Goal: Information Seeking & Learning: Learn about a topic

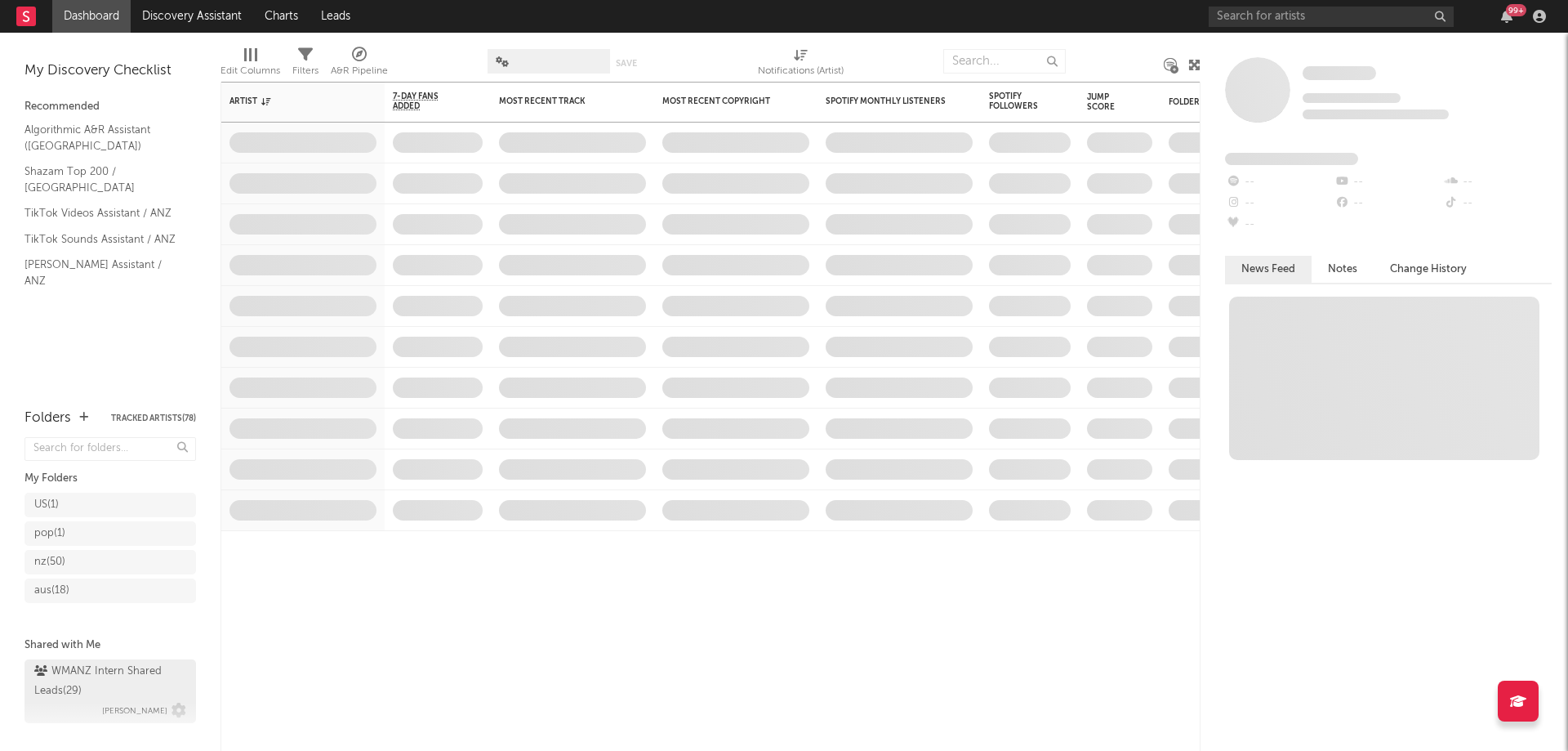
drag, startPoint x: 75, startPoint y: 692, endPoint x: 95, endPoint y: 552, distance: 141.4
click at [75, 690] on div "WMANZ Intern Shared Leads ( 29 )" at bounding box center [108, 681] width 148 height 39
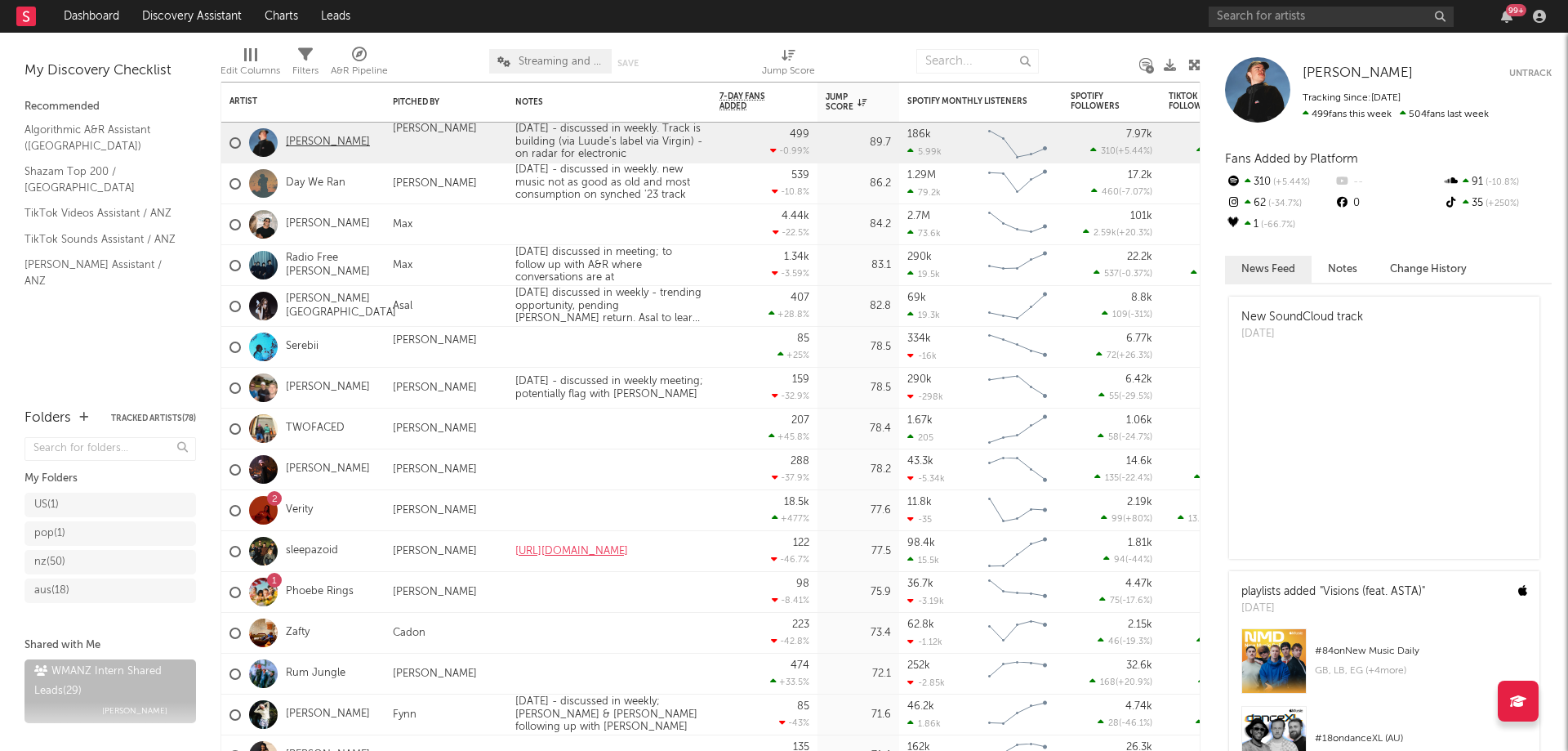
click at [316, 146] on link "[PERSON_NAME]" at bounding box center [328, 143] width 84 height 14
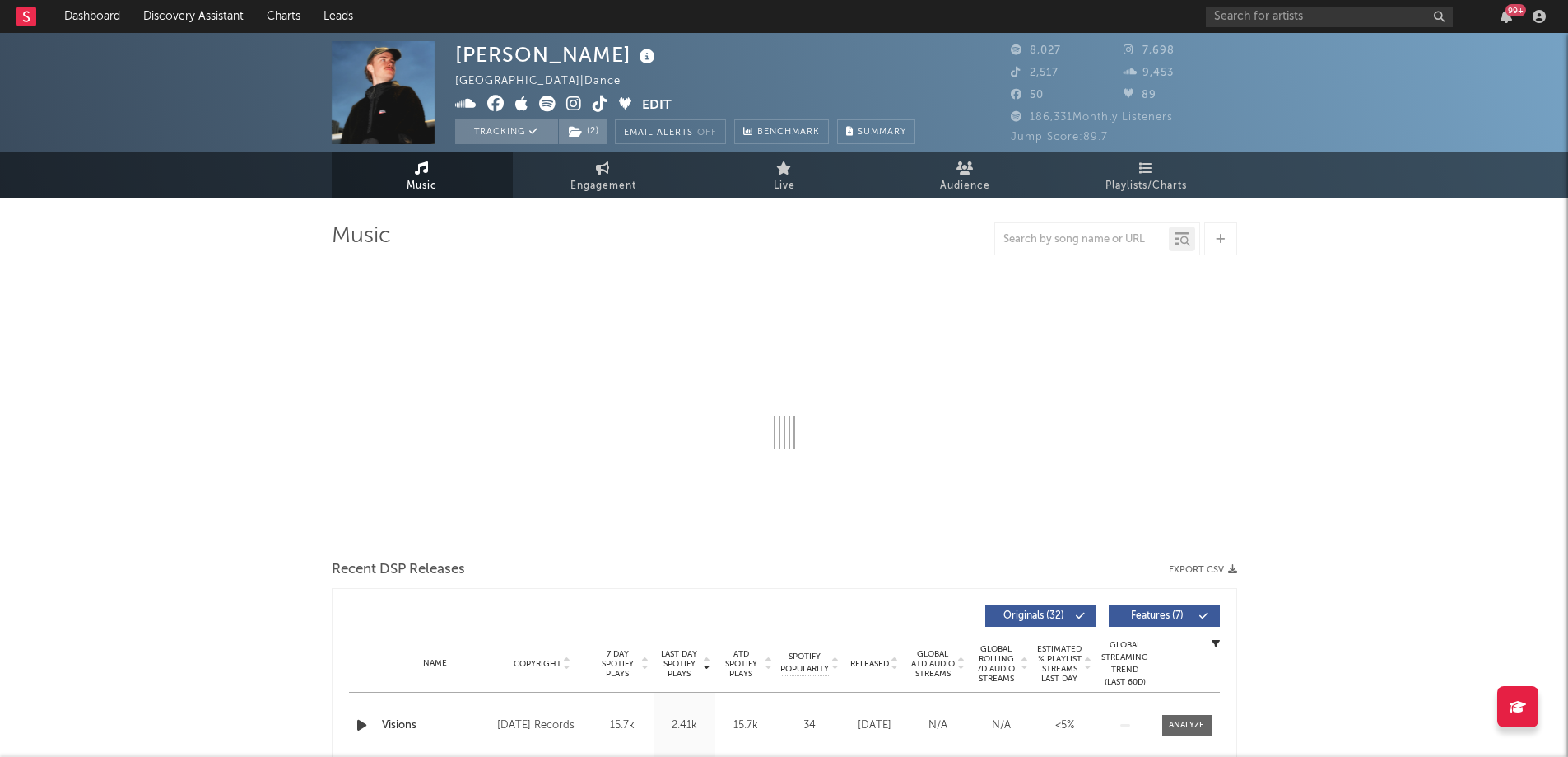
select select "6m"
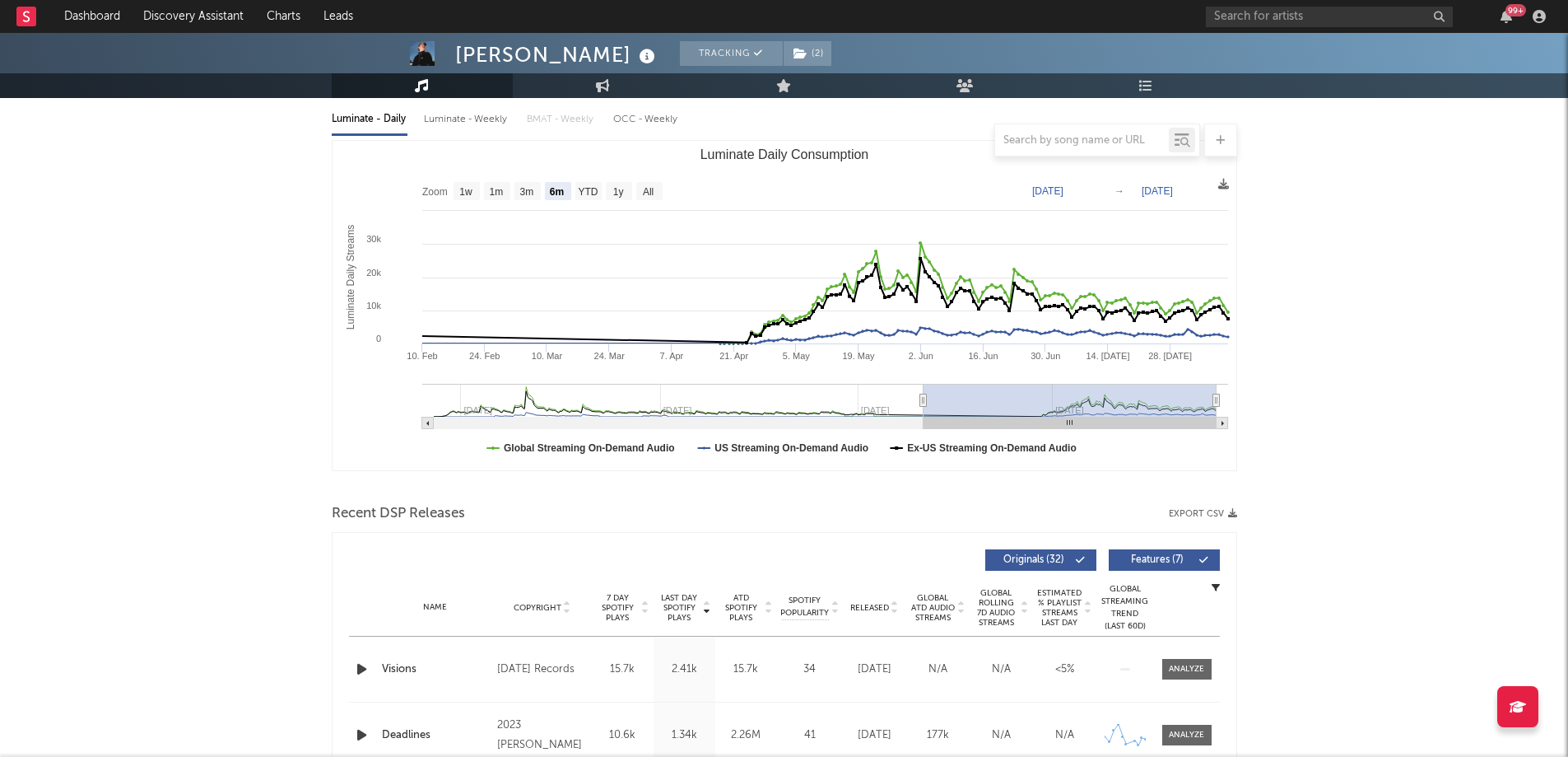
scroll to position [247, 0]
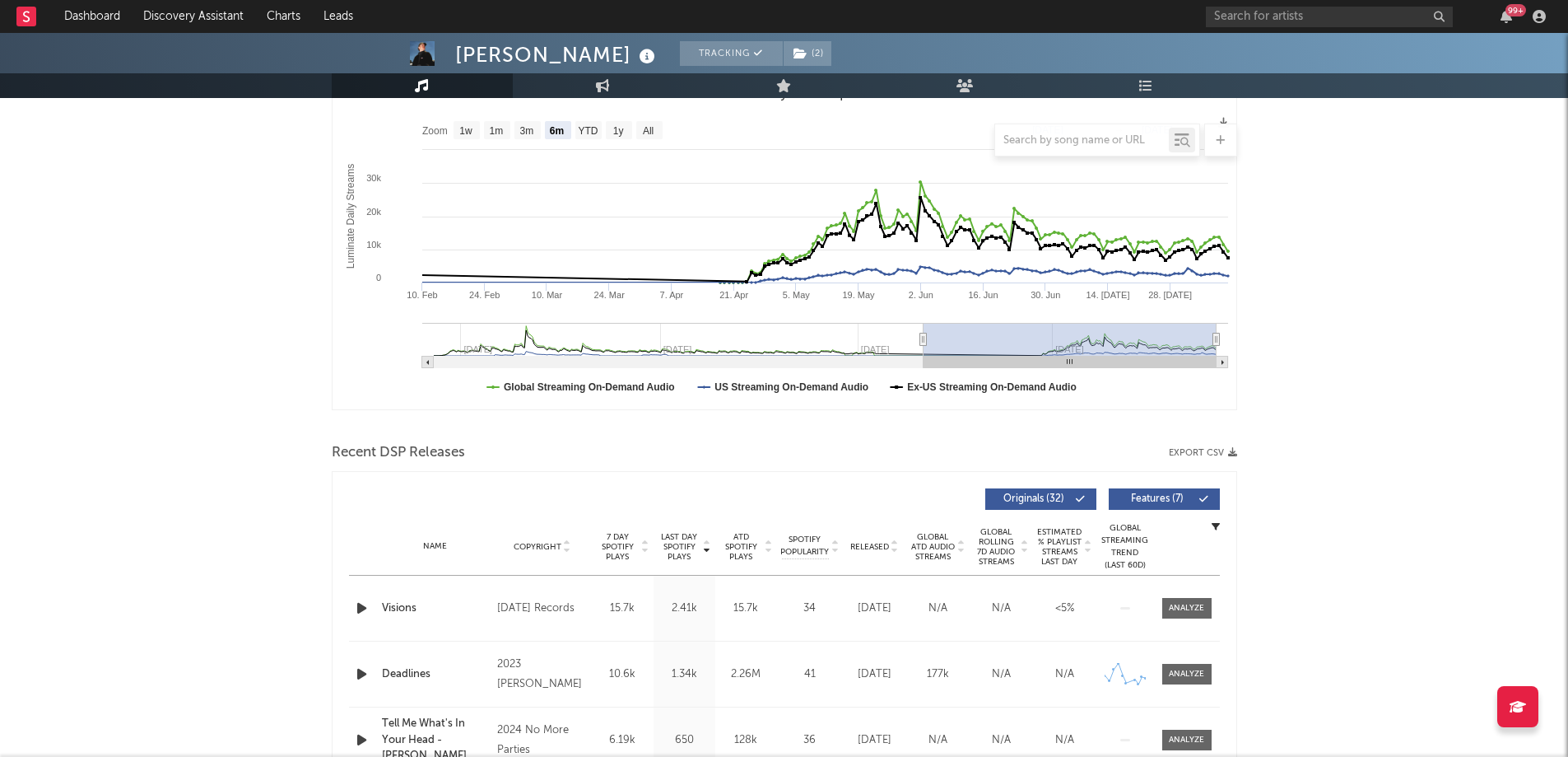
click at [355, 611] on icon "button" at bounding box center [362, 607] width 18 height 20
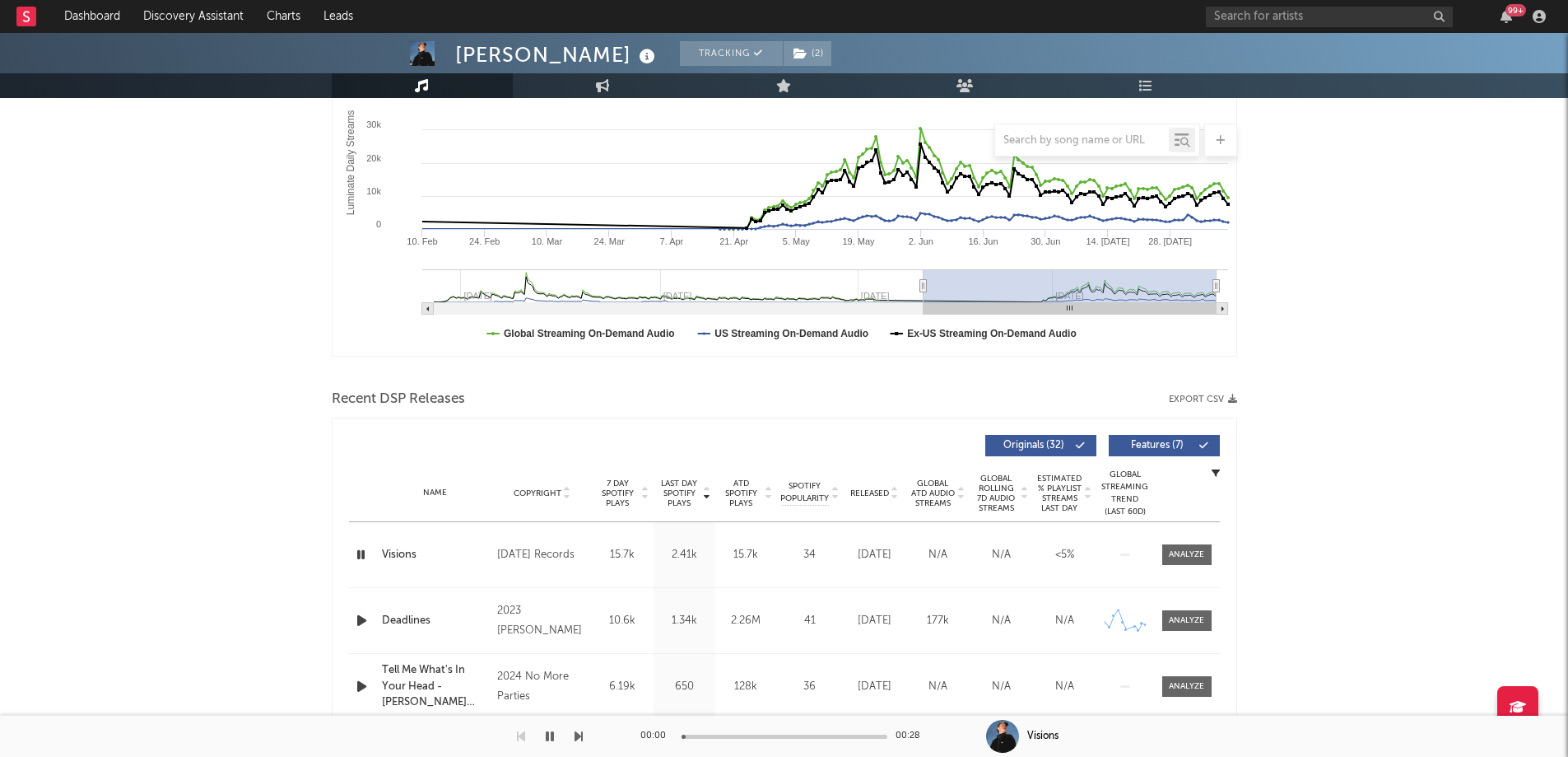
scroll to position [329, 0]
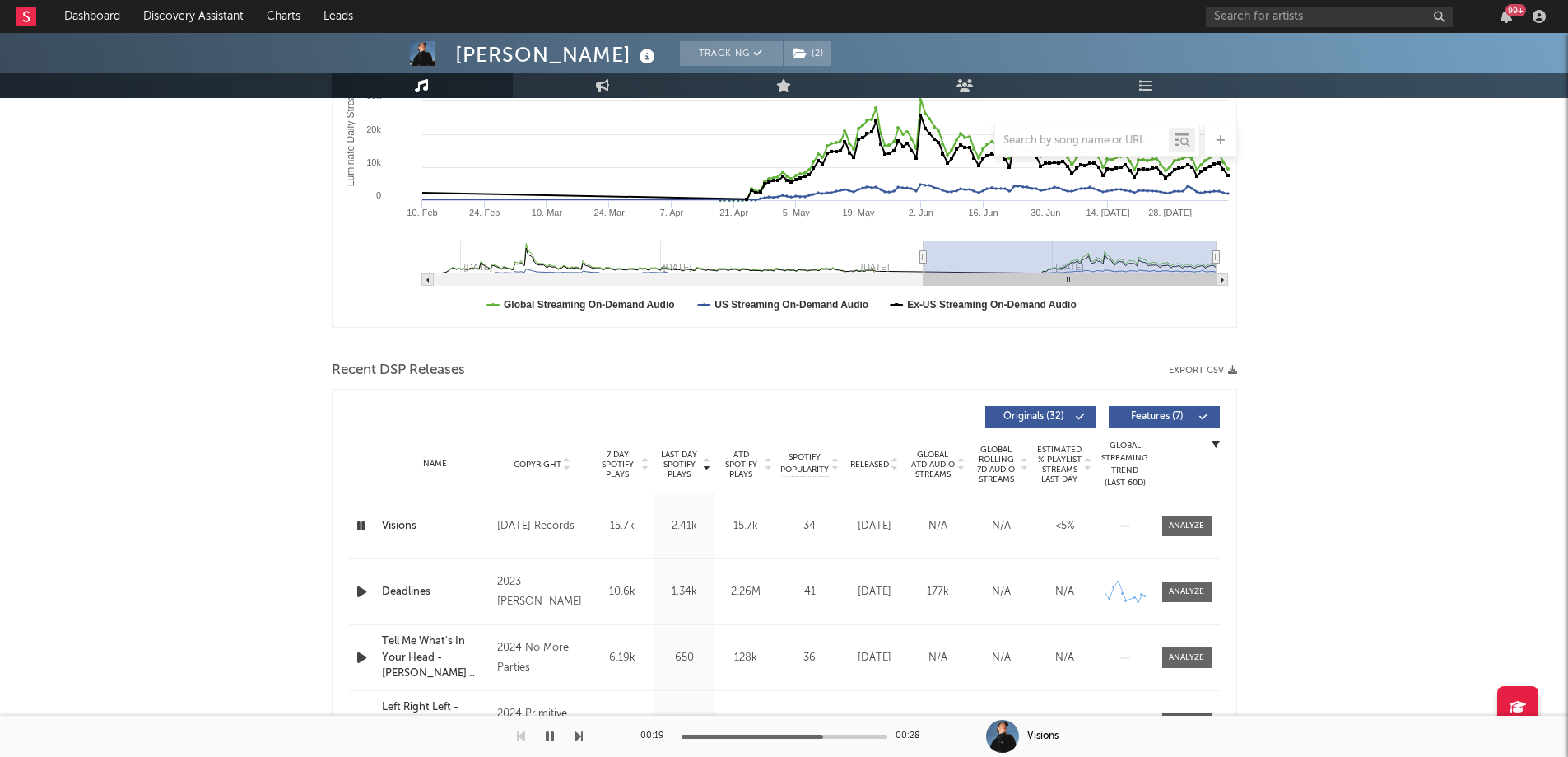
drag, startPoint x: 549, startPoint y: 737, endPoint x: 1561, endPoint y: 541, distance: 1030.8
click at [549, 736] on icon "button" at bounding box center [549, 736] width 8 height 13
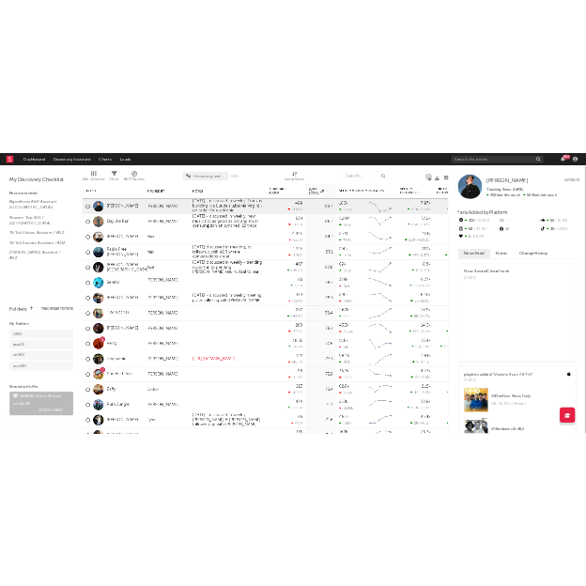
scroll to position [23, 0]
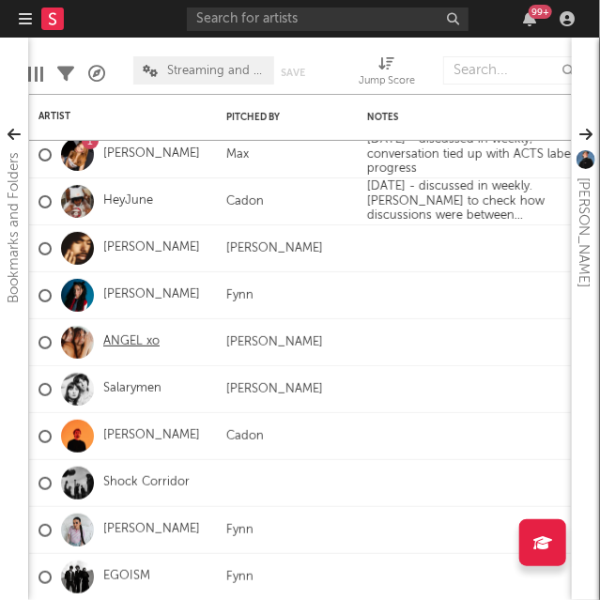
click at [124, 341] on link "ANGEL xo" at bounding box center [131, 343] width 56 height 16
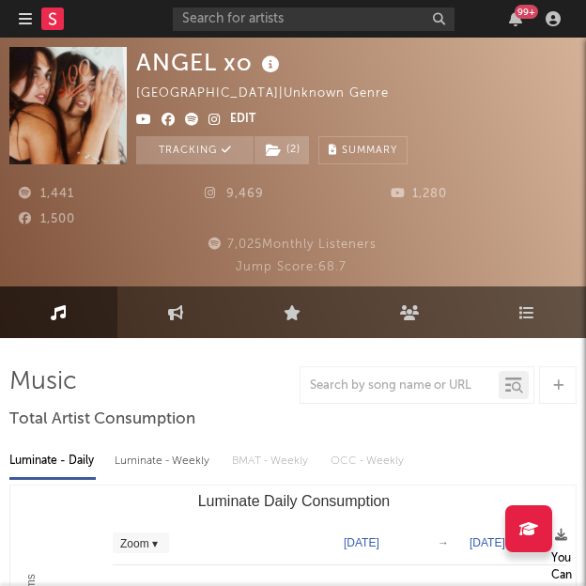
click at [15, 19] on nav "Dashboard Discovery Assistant Charts Leads 99 +" at bounding box center [293, 19] width 586 height 38
click at [30, 22] on icon "button" at bounding box center [25, 18] width 13 height 15
click at [30, 16] on icon "button" at bounding box center [25, 18] width 13 height 15
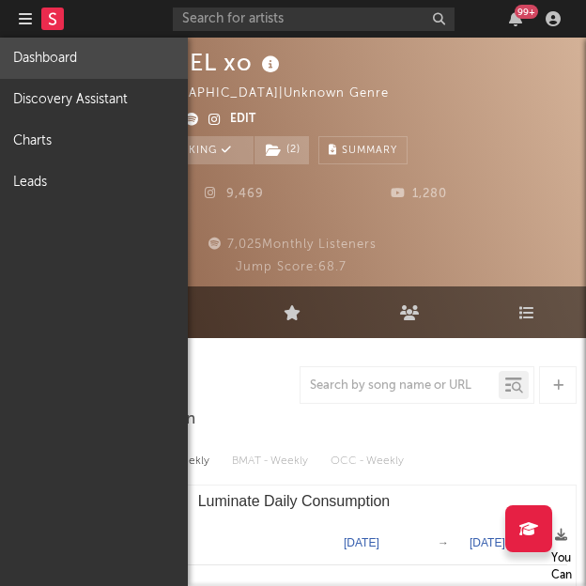
click at [70, 63] on link "Dashboard" at bounding box center [94, 58] width 188 height 41
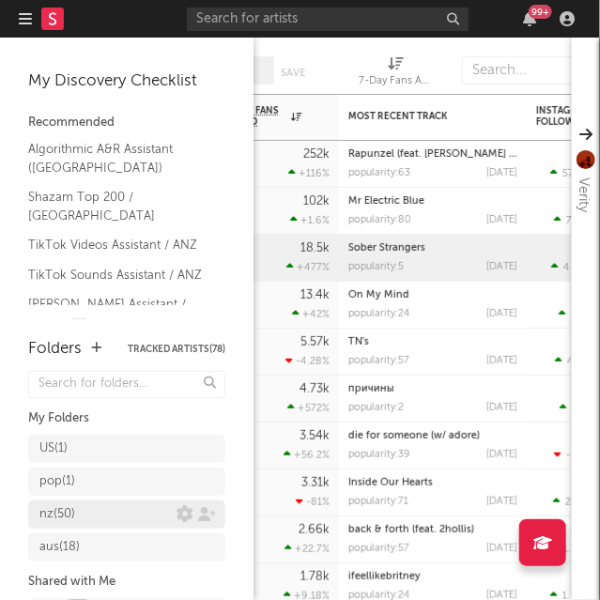
click at [102, 507] on div "nz ( 50 )" at bounding box center [107, 515] width 137 height 23
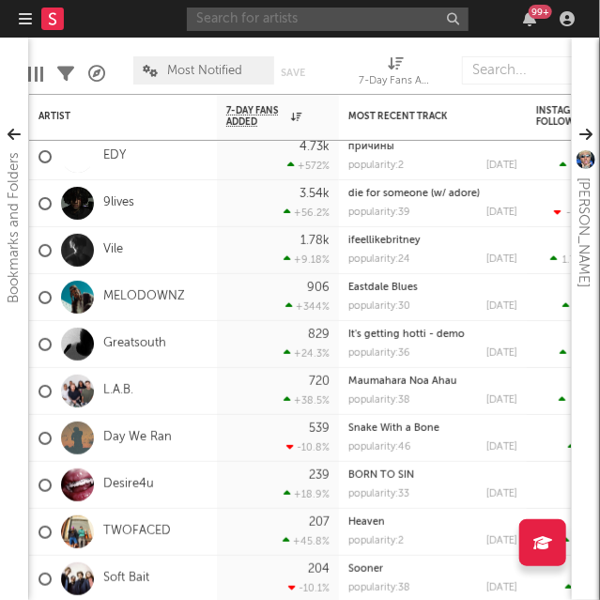
drag, startPoint x: 17, startPoint y: 67, endPoint x: 476, endPoint y: -95, distance: 487.1
click at [476, 0] on html "Dashboard Discovery Assistant Charts Leads 99 + Notifications Settings Mark all…" at bounding box center [300, 300] width 600 height 600
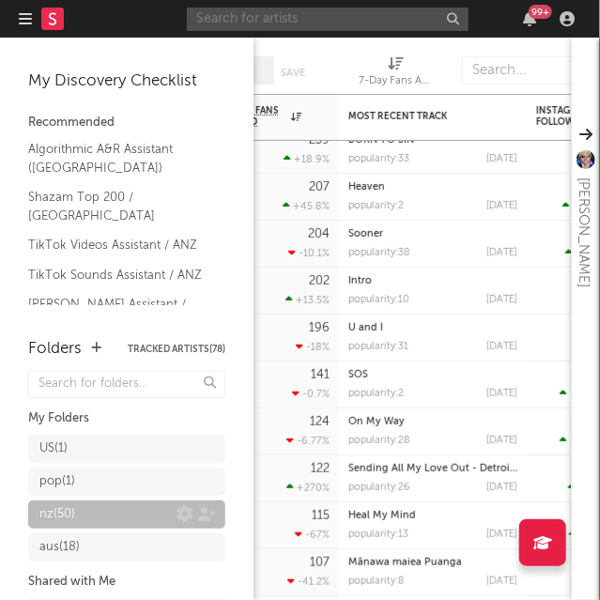
scroll to position [99, 0]
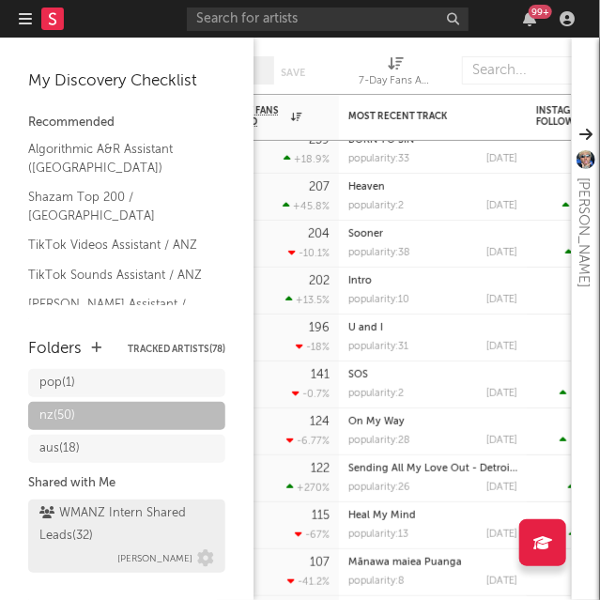
click at [101, 528] on div "WMANZ Intern Shared Leads ( 32 )" at bounding box center [124, 525] width 170 height 45
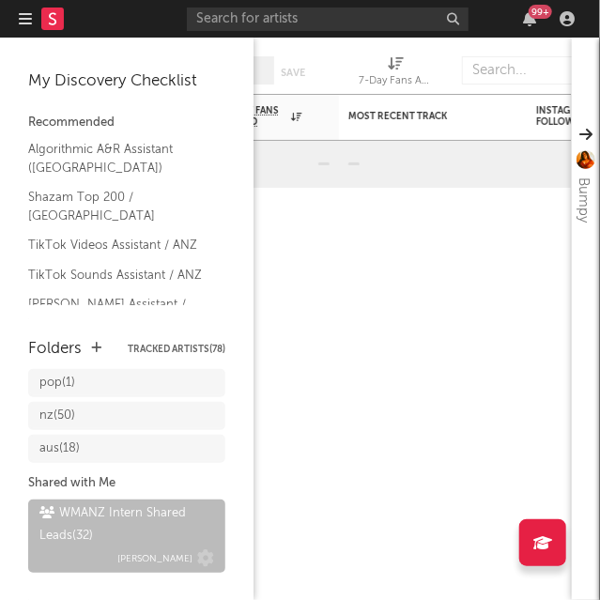
click at [96, 527] on div "WMANZ Intern Shared Leads ( 32 )" at bounding box center [124, 525] width 170 height 45
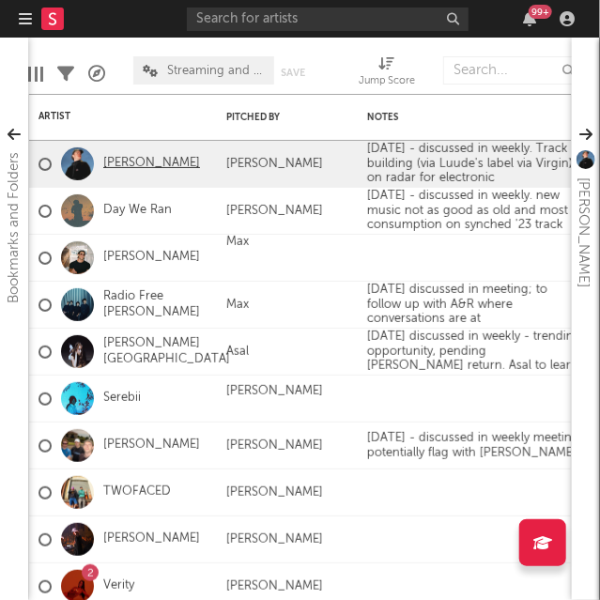
click at [137, 164] on link "[PERSON_NAME]" at bounding box center [151, 164] width 97 height 16
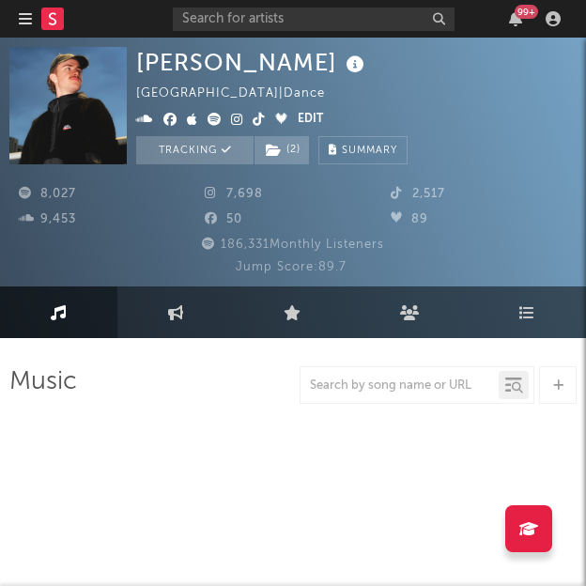
select select "6m"
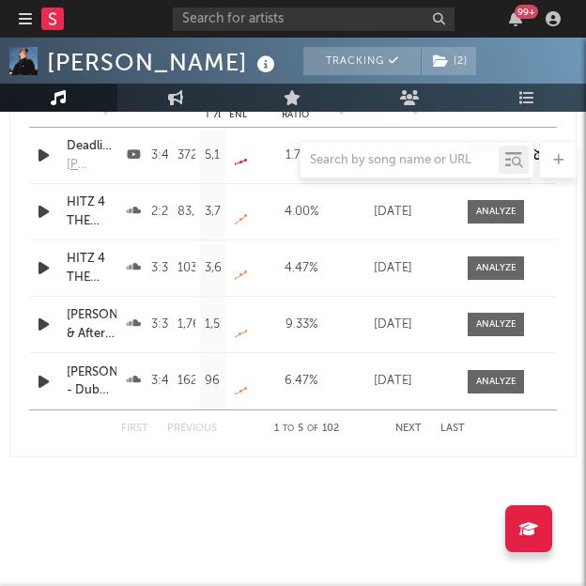
scroll to position [2273, 0]
